Goal: Information Seeking & Learning: Compare options

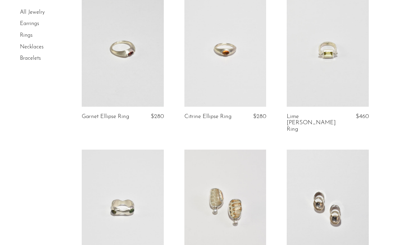
scroll to position [224, 0]
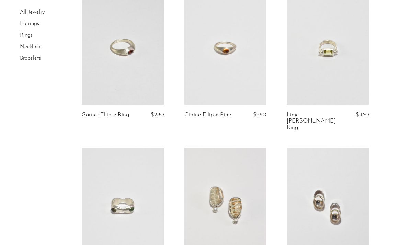
click at [333, 60] on link at bounding box center [327, 47] width 82 height 115
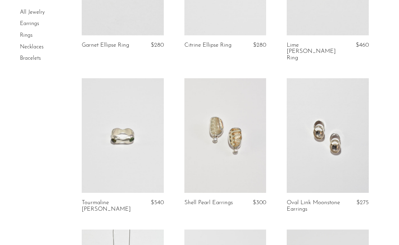
scroll to position [295, 0]
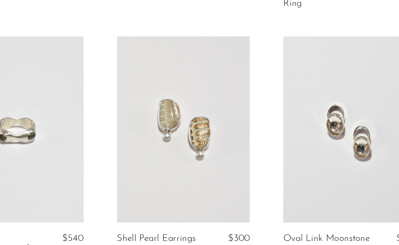
click at [329, 139] on link at bounding box center [327, 134] width 82 height 115
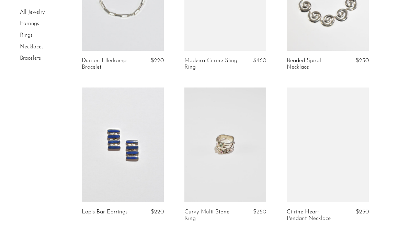
scroll to position [1737, 0]
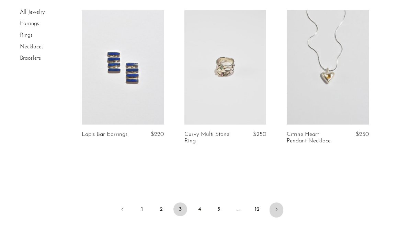
click at [281, 202] on link "Next" at bounding box center [276, 209] width 14 height 15
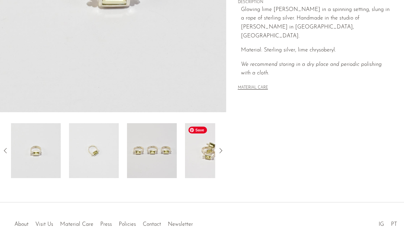
scroll to position [181, 0]
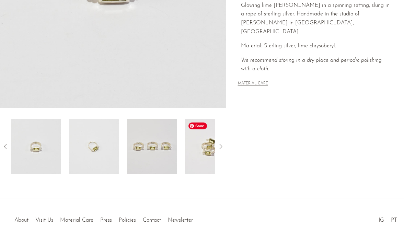
click at [210, 155] on img at bounding box center [210, 146] width 50 height 55
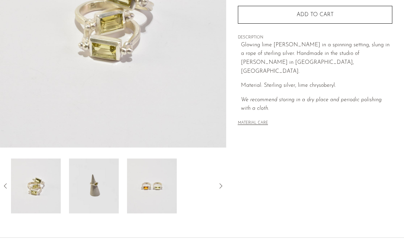
scroll to position [138, 0]
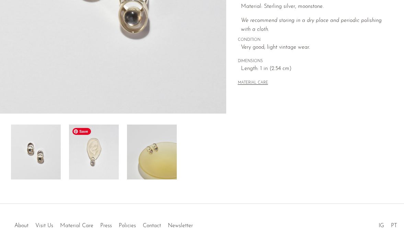
click at [84, 165] on img at bounding box center [94, 152] width 50 height 55
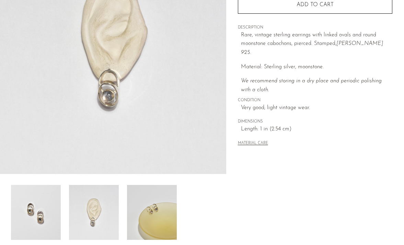
scroll to position [113, 0]
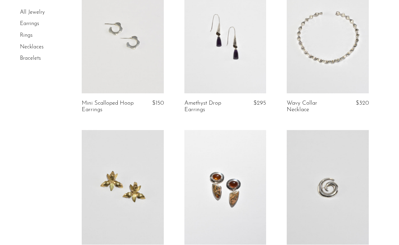
scroll to position [693, 0]
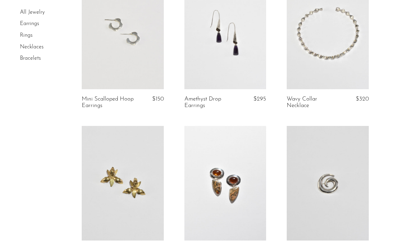
click at [130, 62] on link at bounding box center [123, 32] width 82 height 115
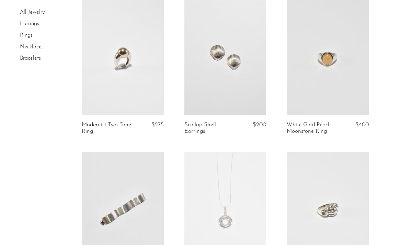
scroll to position [971, 0]
click at [139, 70] on link at bounding box center [123, 57] width 82 height 115
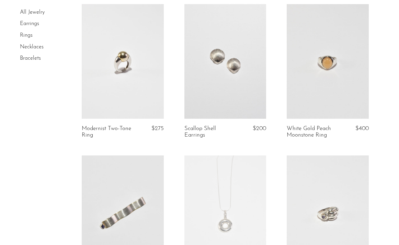
scroll to position [1155, 0]
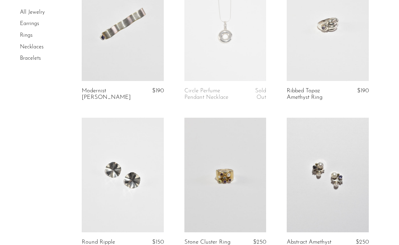
click at [304, 68] on link at bounding box center [327, 23] width 82 height 115
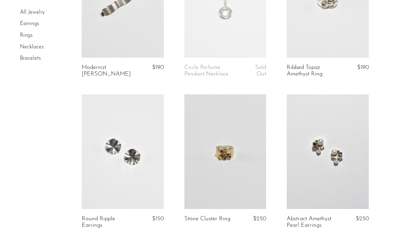
scroll to position [1334, 0]
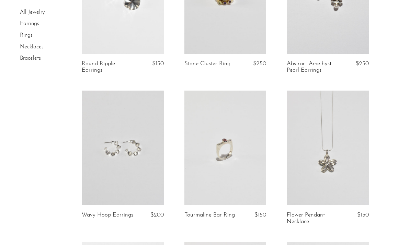
click at [217, 119] on link at bounding box center [225, 148] width 82 height 115
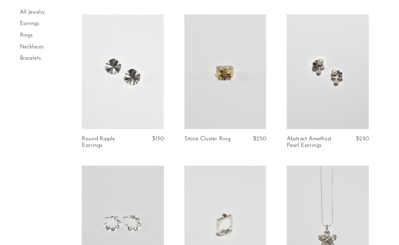
scroll to position [1259, 0]
click at [341, 71] on link at bounding box center [327, 71] width 82 height 115
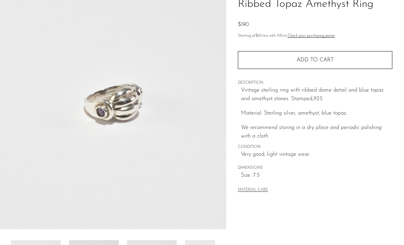
scroll to position [139, 0]
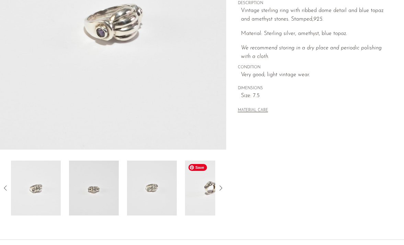
click at [210, 196] on img at bounding box center [210, 188] width 50 height 55
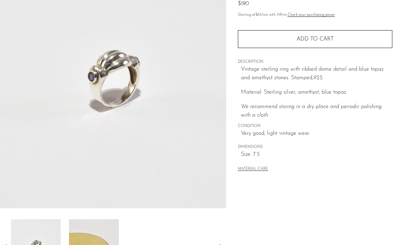
scroll to position [108, 0]
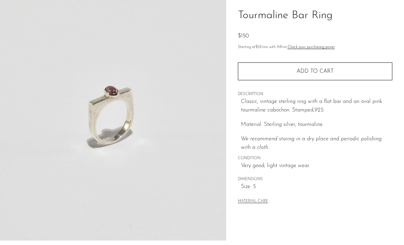
scroll to position [202, 0]
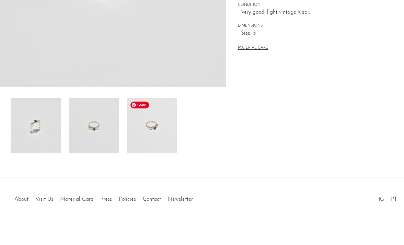
click at [171, 148] on img at bounding box center [152, 125] width 50 height 55
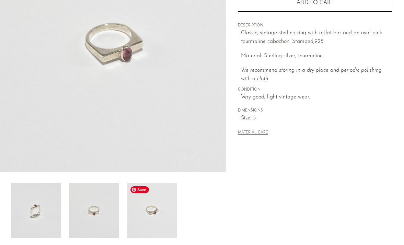
scroll to position [98, 0]
